Goal: Information Seeking & Learning: Learn about a topic

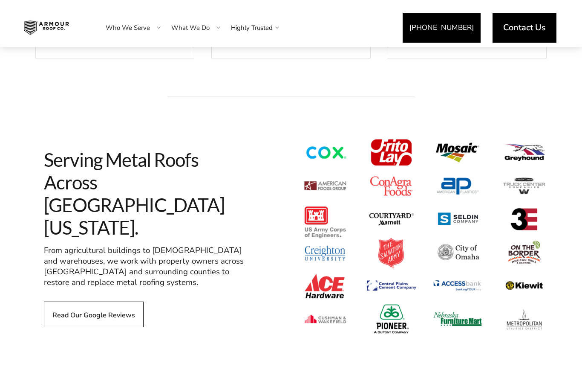
scroll to position [577, 0]
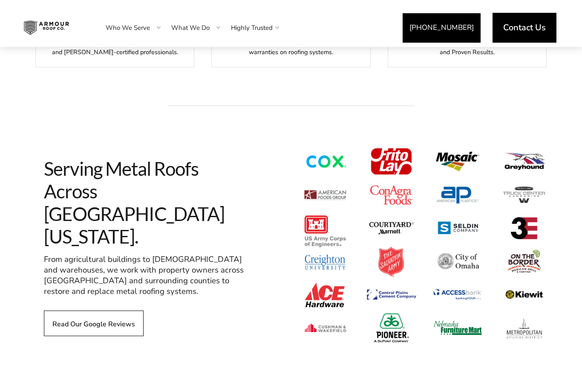
click at [140, 32] on link "Who We Serve" at bounding box center [127, 27] width 61 height 21
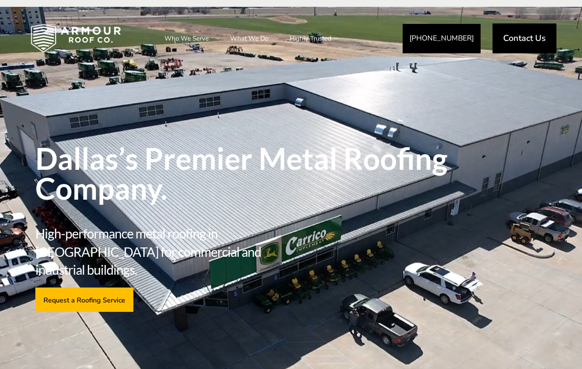
click at [199, 35] on link "Who We Serve" at bounding box center [186, 38] width 61 height 21
click at [214, 42] on div at bounding box center [217, 38] width 17 height 43
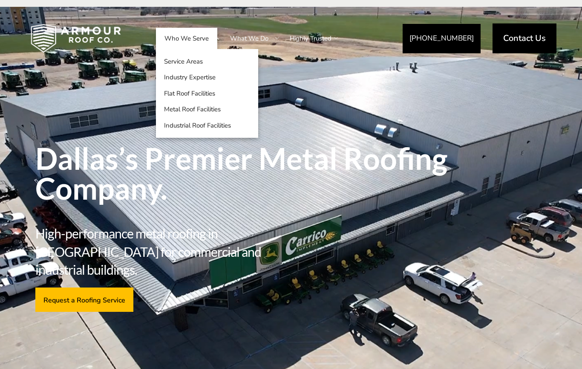
click at [258, 44] on link "What We Do" at bounding box center [249, 38] width 55 height 21
click at [257, 46] on link "What We Do" at bounding box center [249, 38] width 55 height 21
click at [257, 44] on link "What We Do" at bounding box center [249, 38] width 55 height 21
click at [282, 90] on div "Dallas’s Premier Metal Roofing Company. High-performance metal roofing in [GEOG…" at bounding box center [291, 194] width 512 height 266
click at [265, 41] on link "What We Do" at bounding box center [249, 38] width 55 height 21
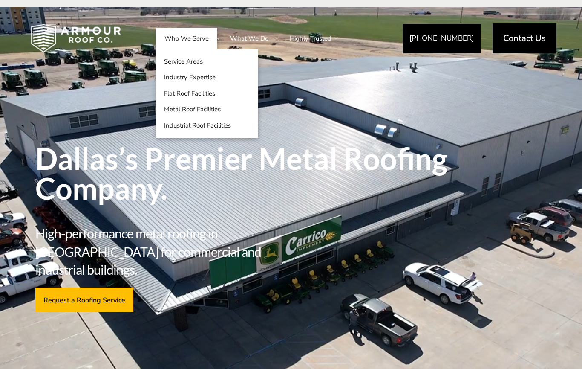
click at [270, 43] on div at bounding box center [277, 38] width 17 height 43
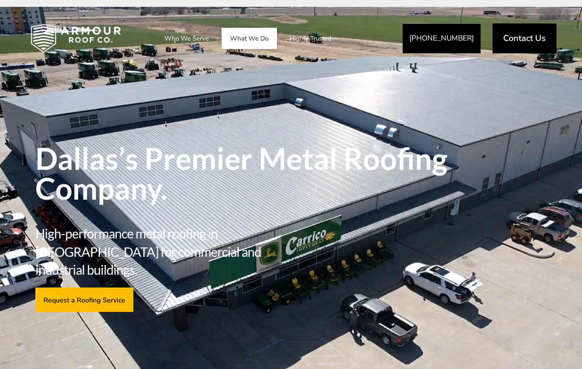
click at [269, 42] on div at bounding box center [277, 38] width 17 height 43
click at [274, 39] on div at bounding box center [277, 38] width 17 height 43
click at [278, 45] on div at bounding box center [277, 38] width 17 height 43
click at [282, 43] on link "Highly Trusted" at bounding box center [310, 38] width 59 height 21
click at [270, 44] on div at bounding box center [277, 38] width 17 height 43
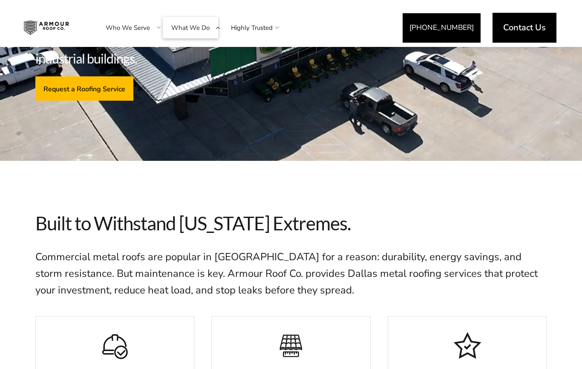
scroll to position [20, 0]
